Goal: Check status: Check status

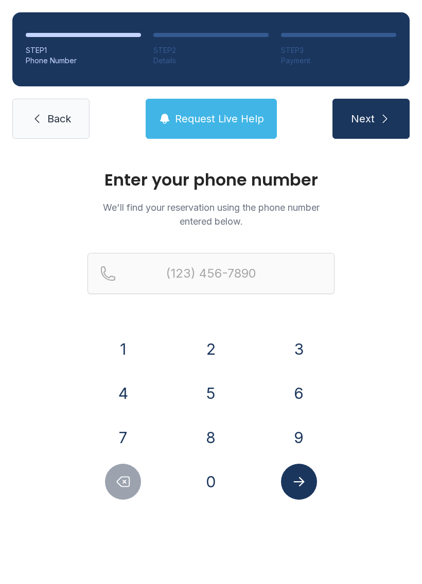
click at [306, 348] on button "3" at bounding box center [299, 349] width 36 height 36
click at [302, 385] on button "6" at bounding box center [299, 393] width 36 height 36
click at [222, 394] on button "5" at bounding box center [211, 393] width 36 height 36
click at [213, 440] on button "8" at bounding box center [211, 438] width 36 height 36
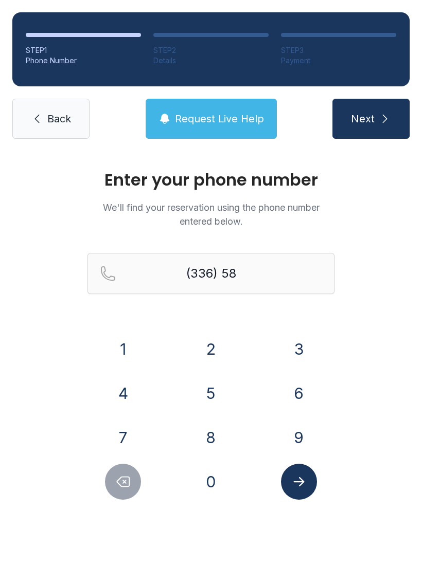
click at [213, 440] on button "8" at bounding box center [211, 438] width 36 height 36
click at [308, 437] on button "9" at bounding box center [299, 438] width 36 height 36
click at [308, 350] on button "3" at bounding box center [299, 349] width 36 height 36
click at [308, 451] on button "9" at bounding box center [299, 438] width 36 height 36
click at [214, 389] on button "5" at bounding box center [211, 393] width 36 height 36
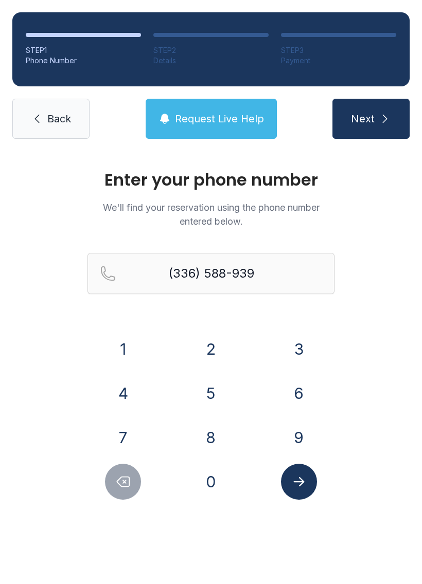
type input "[PHONE_NUMBER]"
click at [311, 486] on button "Submit lookup form" at bounding box center [299, 482] width 36 height 36
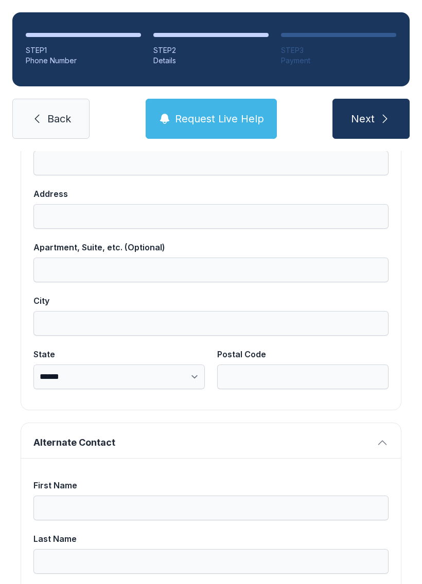
scroll to position [572, 0]
